Goal: Navigation & Orientation: Understand site structure

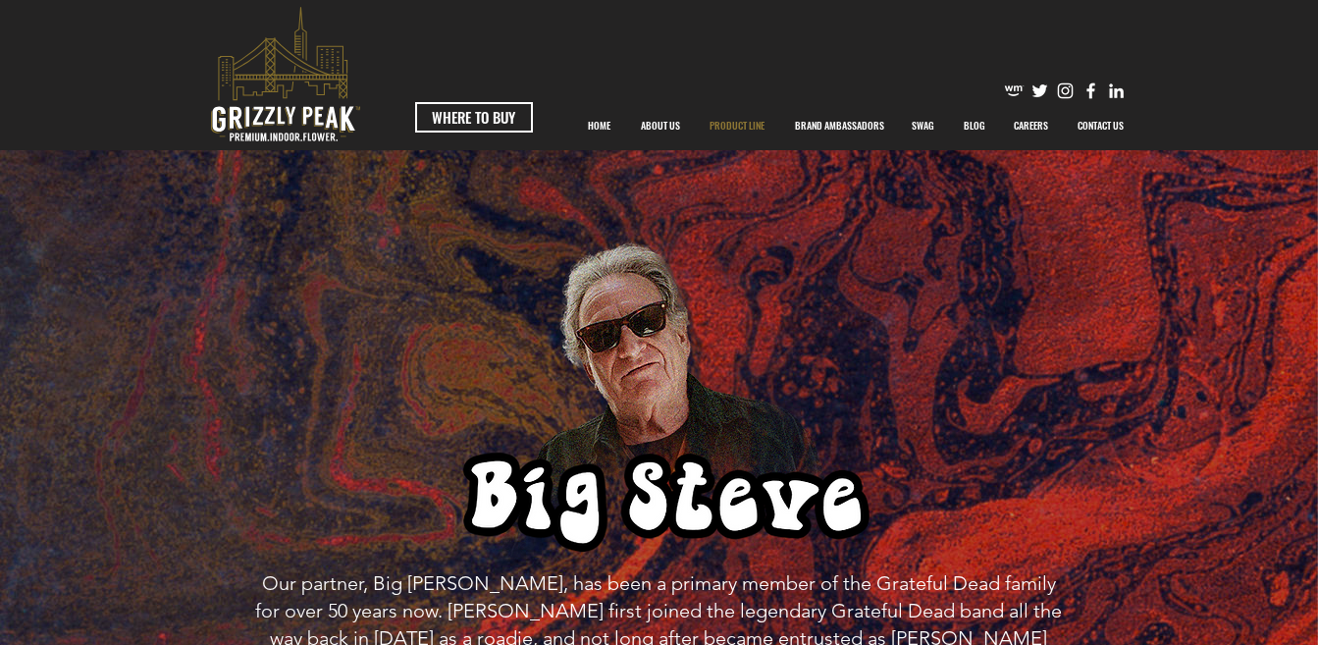
click at [761, 126] on p "PRODUCT LINE" at bounding box center [737, 125] width 75 height 49
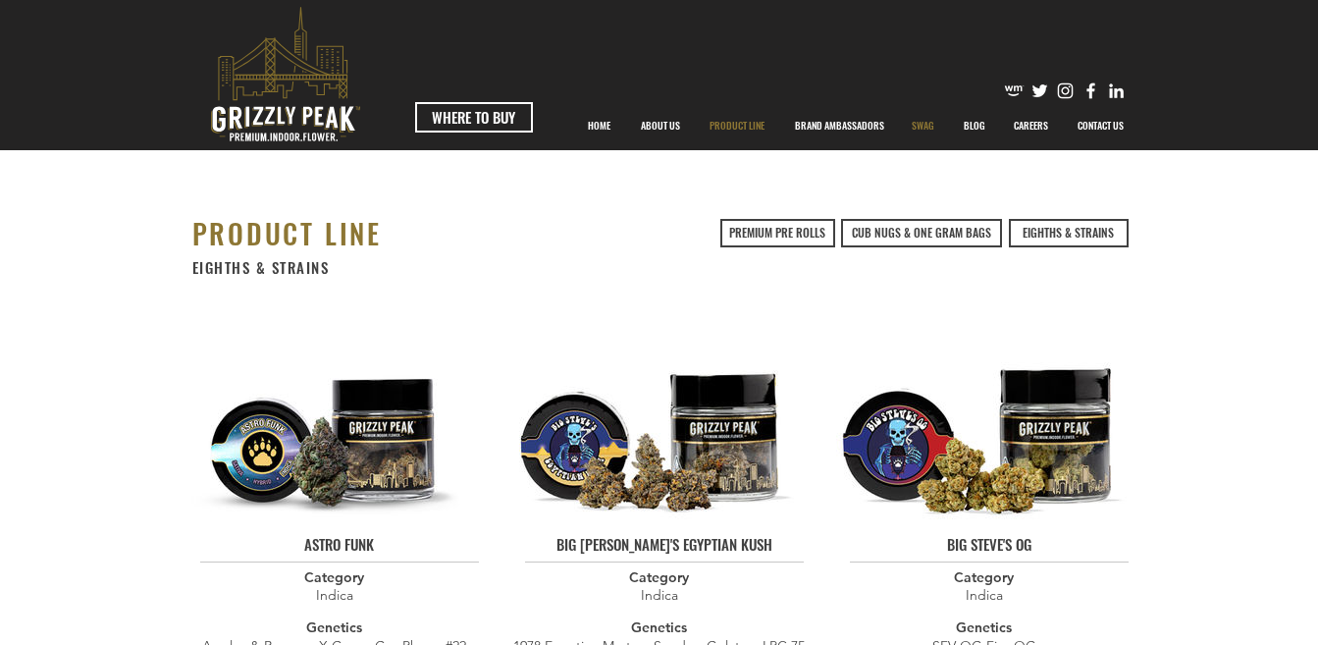
click at [922, 127] on p "SWAG" at bounding box center [923, 125] width 42 height 49
click at [827, 229] on link "PREMIUM PRE ROLLS" at bounding box center [777, 233] width 115 height 28
click at [497, 116] on span "WHERE TO BUY" at bounding box center [473, 117] width 83 height 21
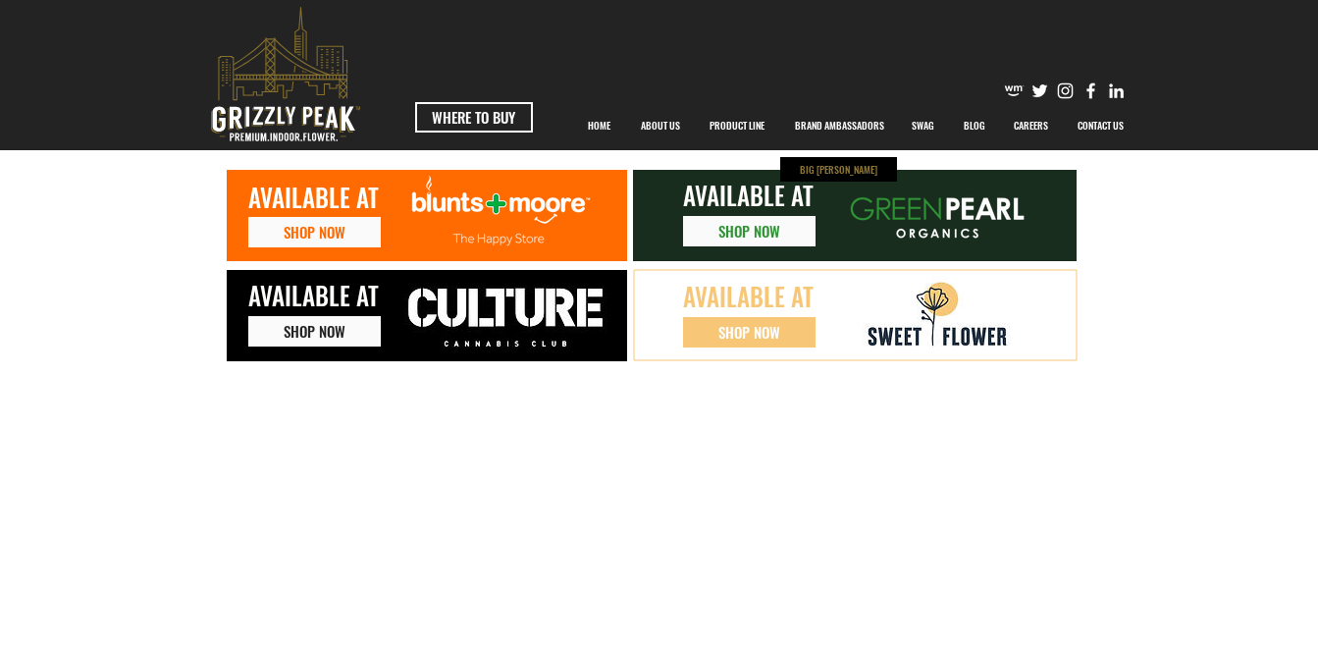
click at [841, 165] on p "BIG [PERSON_NAME]" at bounding box center [838, 169] width 87 height 25
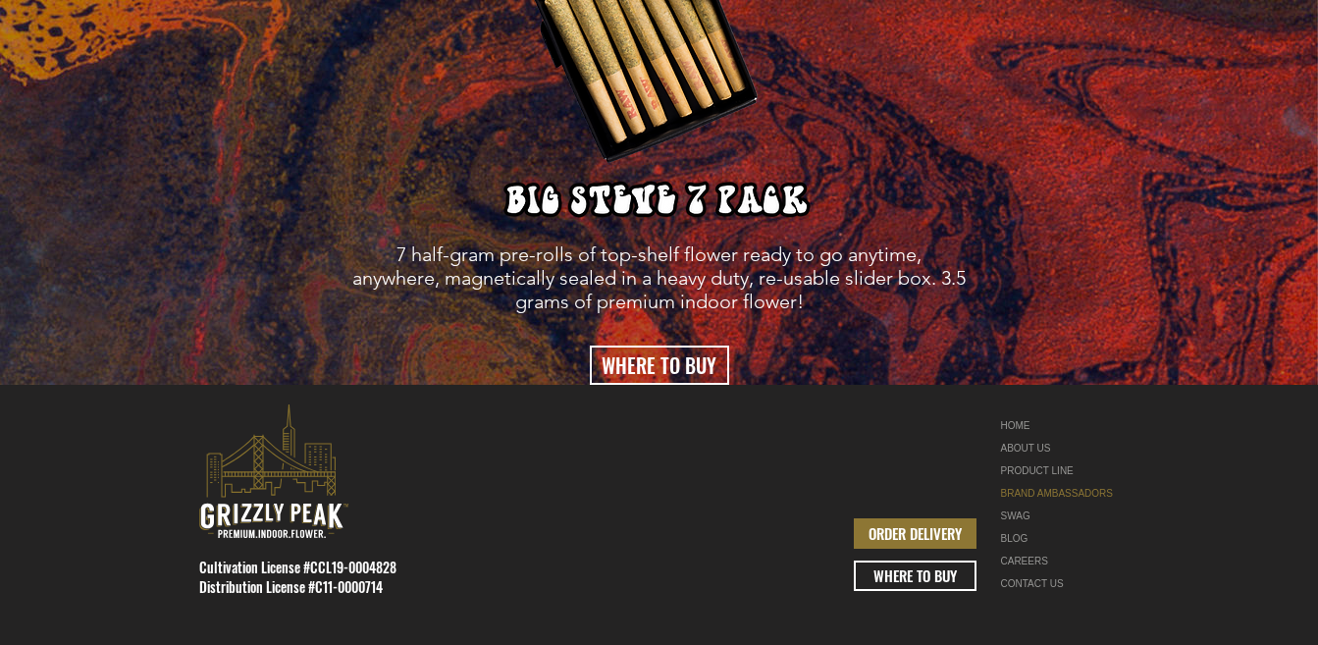
scroll to position [3996, 0]
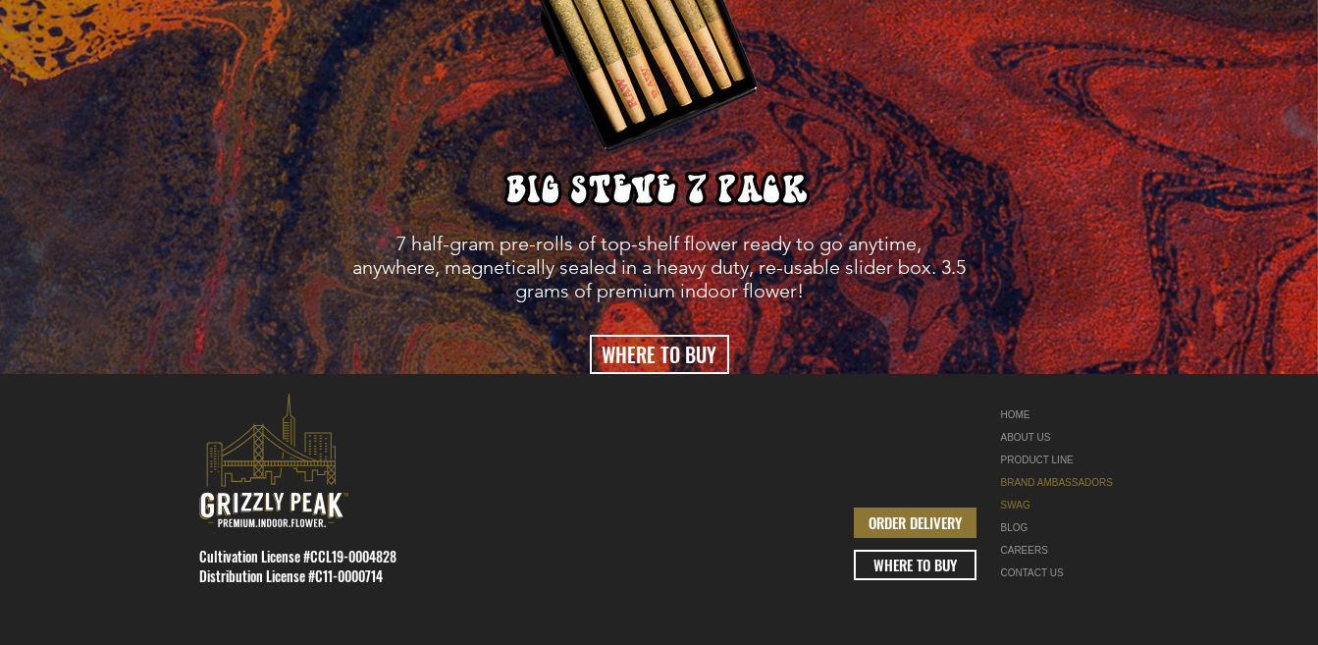
click at [1016, 494] on link "SWAG" at bounding box center [1063, 505] width 124 height 23
click at [1030, 539] on link "CAREERS" at bounding box center [1063, 550] width 124 height 23
